Goal: Task Accomplishment & Management: Use online tool/utility

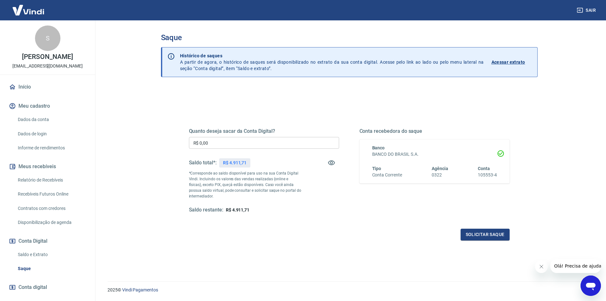
click at [309, 143] on input "R$ 0,00" at bounding box center [264, 143] width 150 height 12
type input "R$ 4.911,71"
click at [499, 228] on div "Quanto deseja sacar da Conta Digital? R$ 4.911,71 ​ Saldo total*: R$ 4.911,71 *…" at bounding box center [349, 177] width 321 height 128
click at [499, 233] on button "Solicitar saque" at bounding box center [485, 235] width 49 height 12
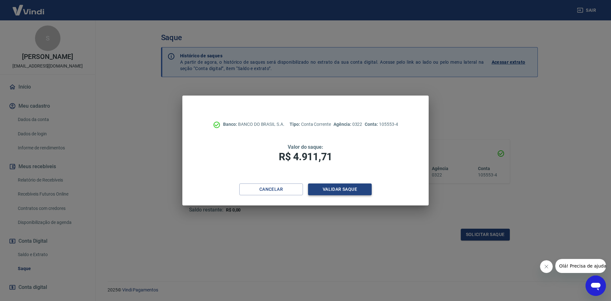
click at [349, 189] on button "Validar saque" at bounding box center [340, 189] width 64 height 12
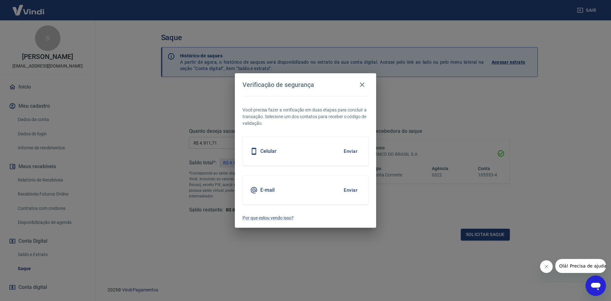
click at [352, 150] on button "Enviar" at bounding box center [350, 151] width 21 height 13
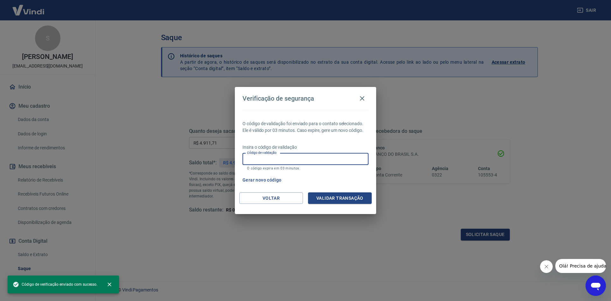
click at [313, 161] on input "Código de validação" at bounding box center [306, 159] width 126 height 12
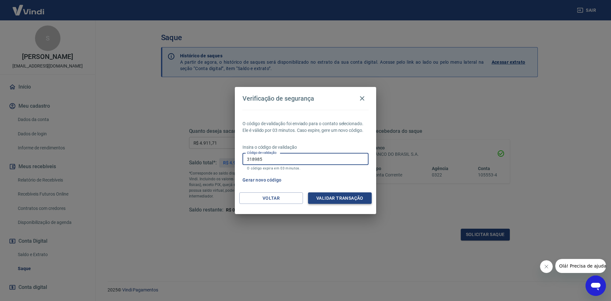
type input "318985"
click at [335, 193] on button "Validar transação" at bounding box center [340, 198] width 64 height 12
